Goal: Check status: Check status

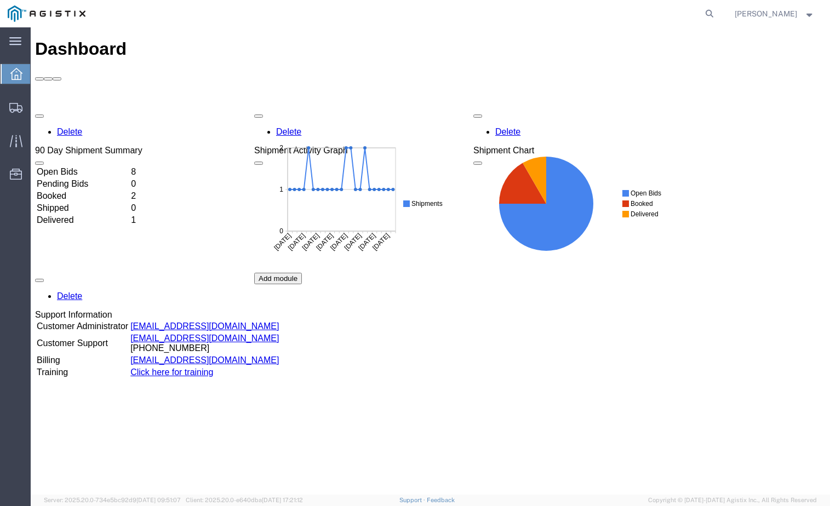
click at [129, 167] on td "Open Bids" at bounding box center [82, 172] width 93 height 11
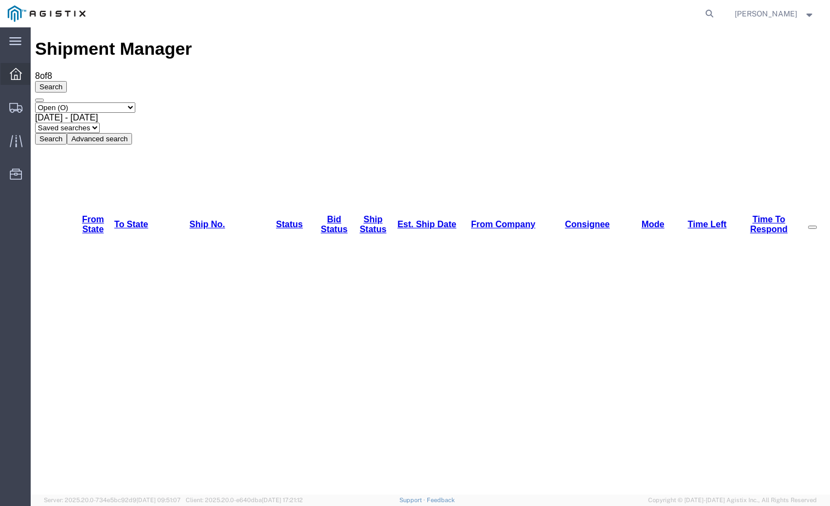
click at [21, 77] on icon at bounding box center [16, 74] width 12 height 12
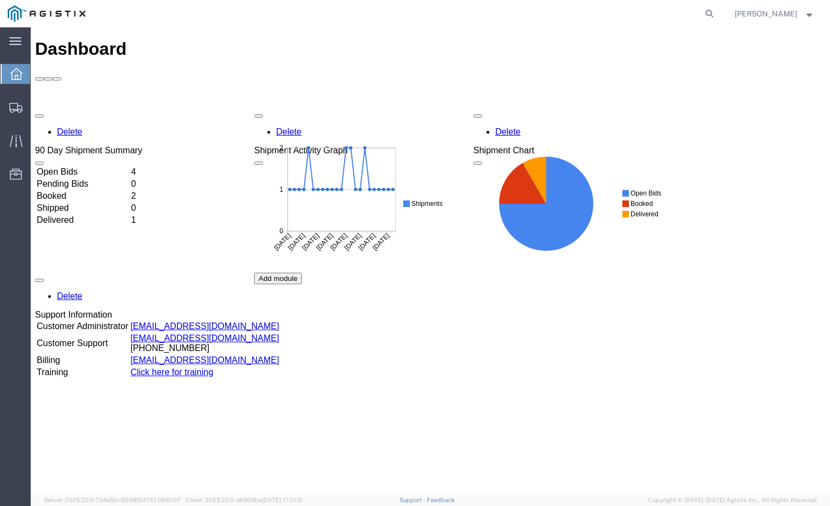
click at [129, 191] on td "Booked" at bounding box center [82, 196] width 93 height 11
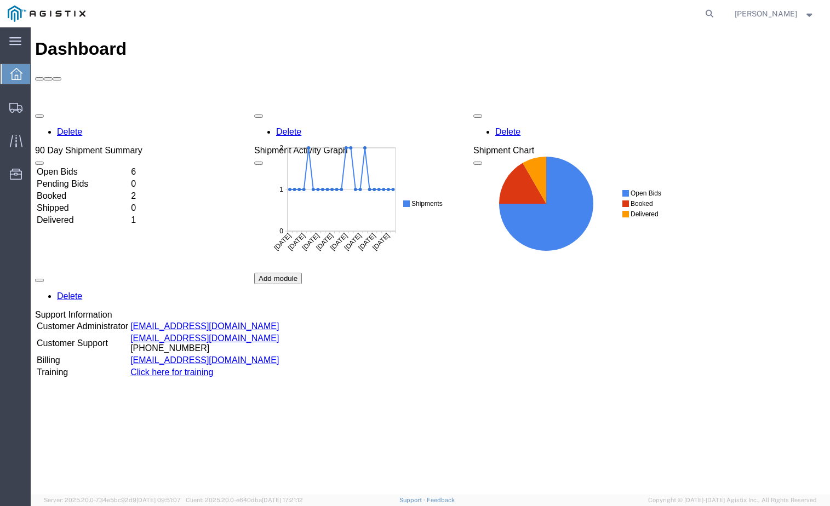
click at [129, 191] on td "Booked" at bounding box center [82, 196] width 93 height 11
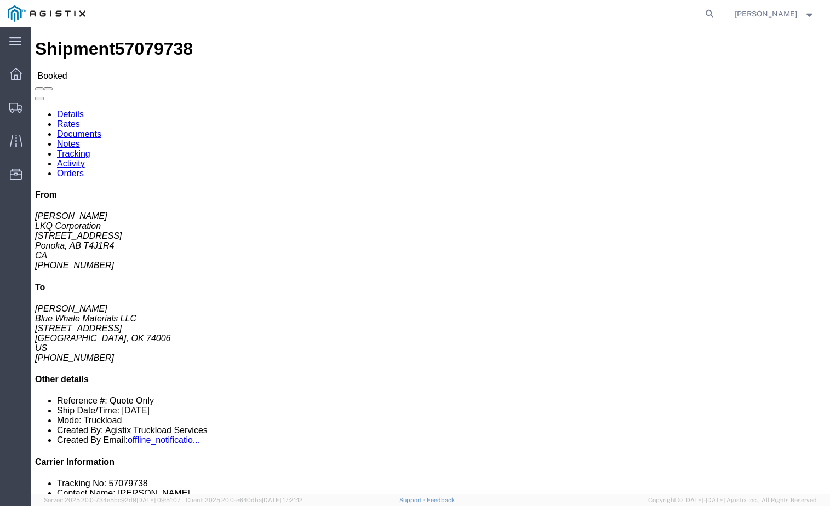
click div "Leg 1 - Truckload Vehicle 1: Standard Dry Van (53 Feet) Number of trucks: 1"
click address "Cory Carter Blue Whale Materials LLC 1560 Industrial Blvd Bartlesville, OK 7400…"
click at [12, 77] on icon at bounding box center [16, 74] width 12 height 12
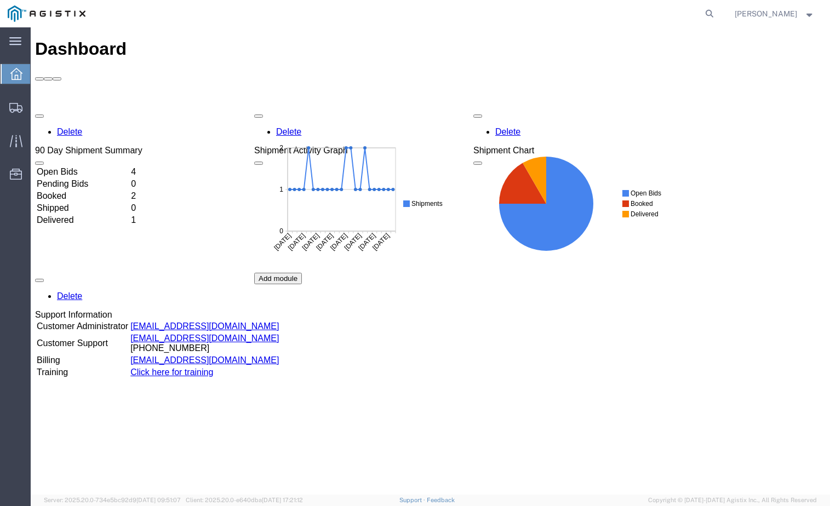
click at [141, 167] on td "4" at bounding box center [135, 172] width 10 height 11
